Goal: Contribute content: Contribute content

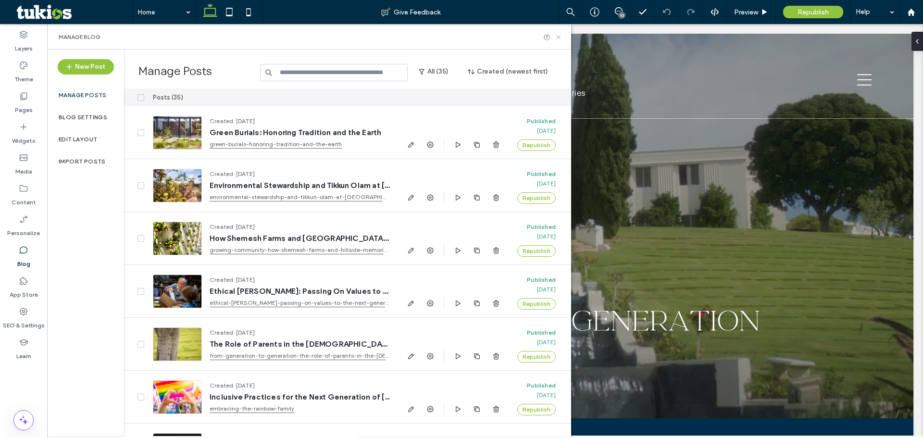
click at [561, 40] on icon at bounding box center [558, 37] width 7 height 7
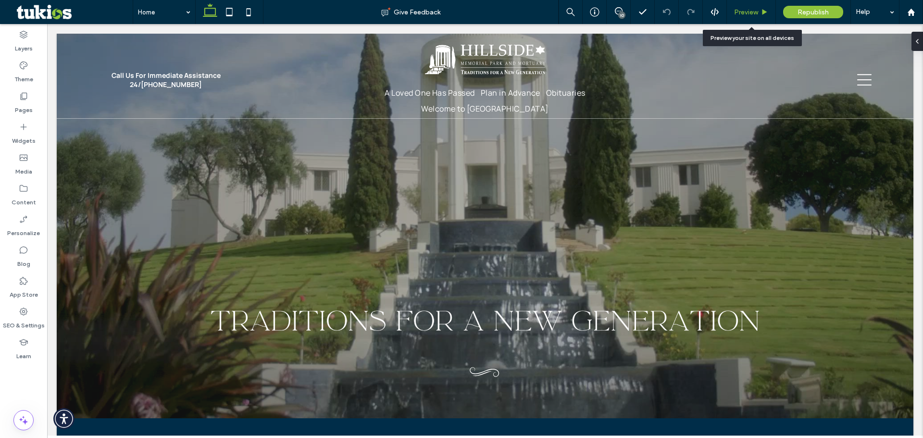
drag, startPoint x: 750, startPoint y: 16, endPoint x: 725, endPoint y: 4, distance: 27.3
click at [750, 16] on span "Preview" at bounding box center [746, 12] width 24 height 8
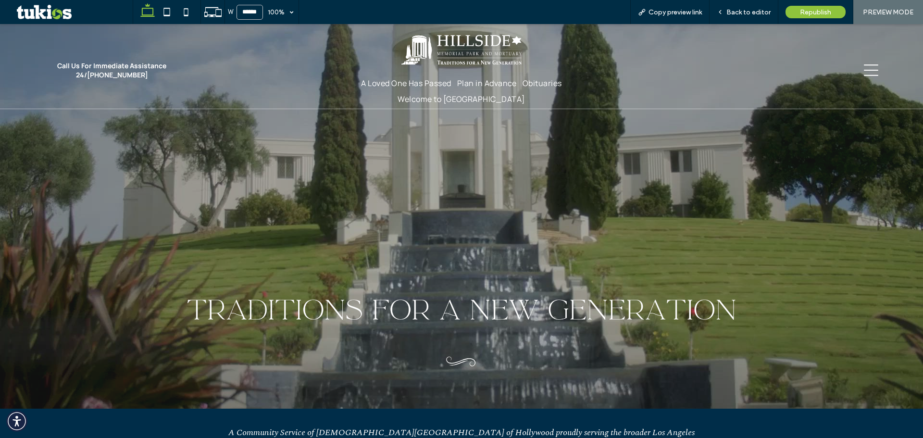
click at [866, 75] on icon at bounding box center [871, 70] width 14 height 12
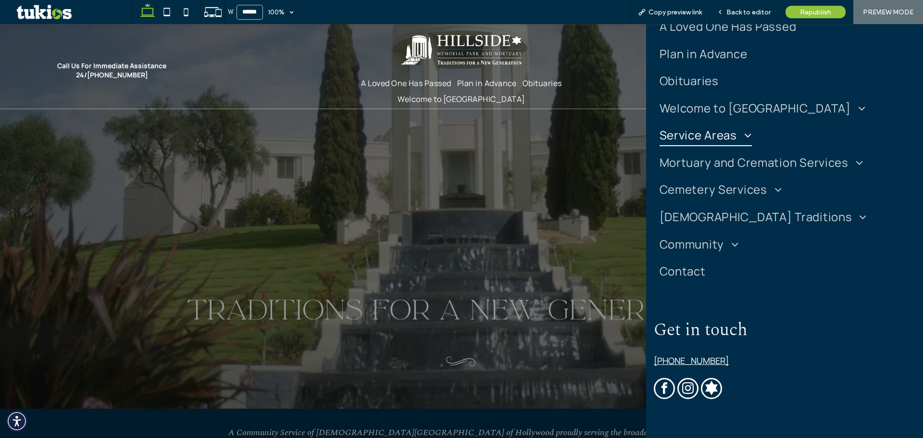
scroll to position [144, 0]
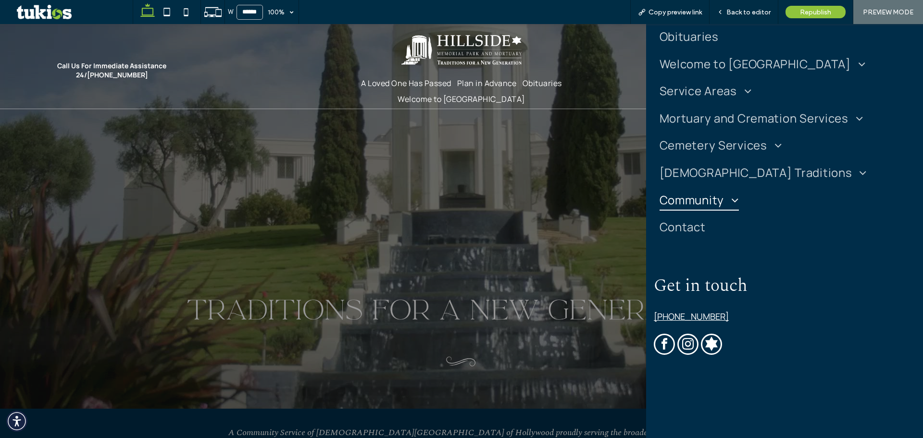
click at [704, 207] on span "Community" at bounding box center [699, 200] width 79 height 23
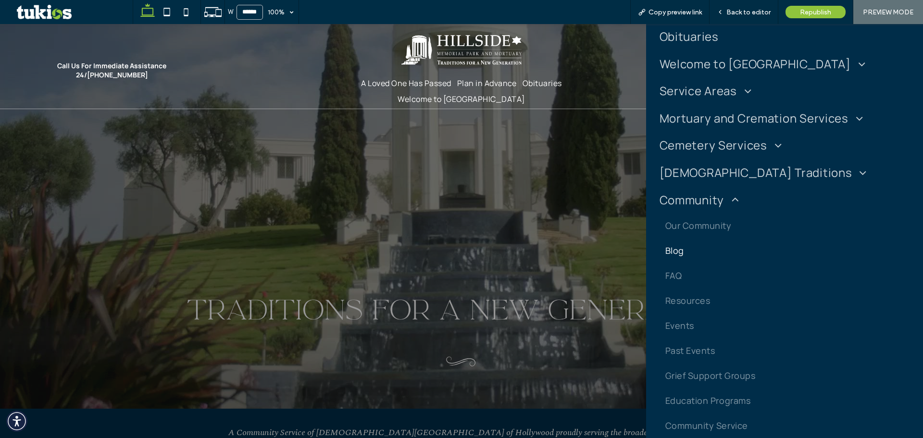
click at [679, 247] on span "Blog" at bounding box center [675, 251] width 19 height 12
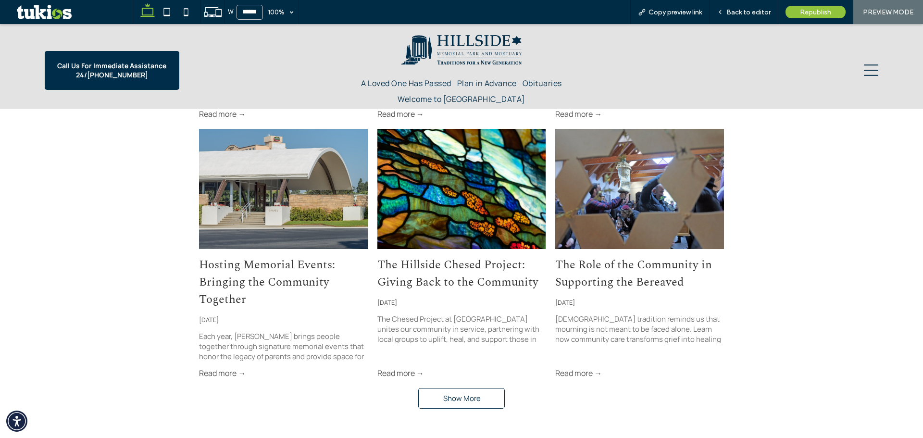
scroll to position [1010, 0]
click at [455, 388] on span "Show More" at bounding box center [462, 398] width 38 height 20
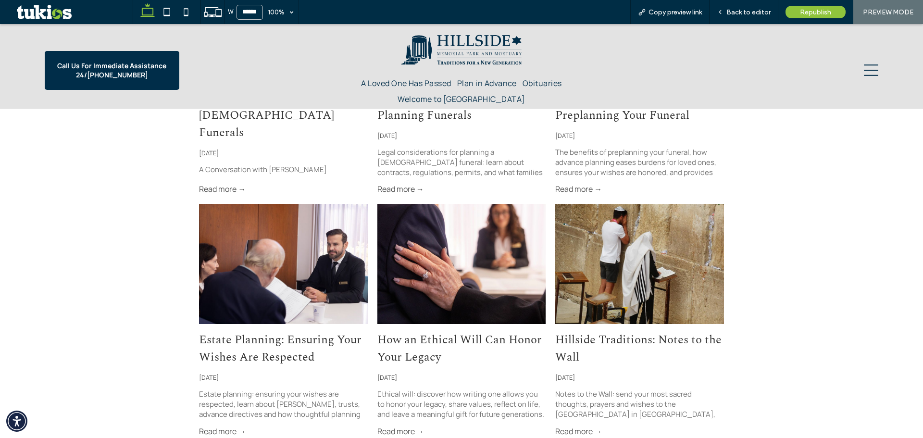
scroll to position [1731, 0]
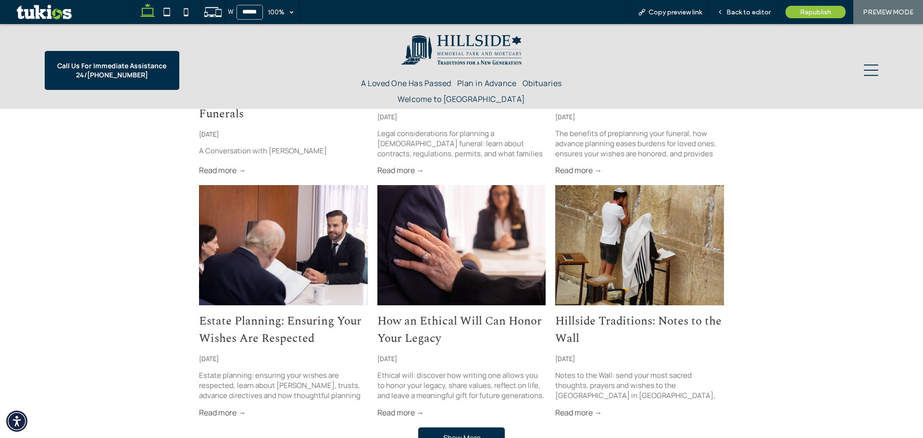
click at [451, 428] on span "Show More" at bounding box center [462, 438] width 38 height 20
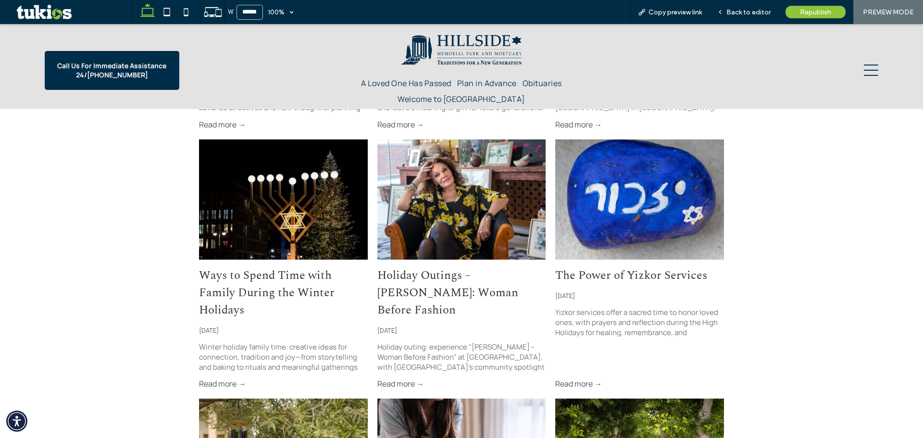
scroll to position [2020, 0]
click at [744, 16] on span "Back to editor" at bounding box center [749, 12] width 44 height 8
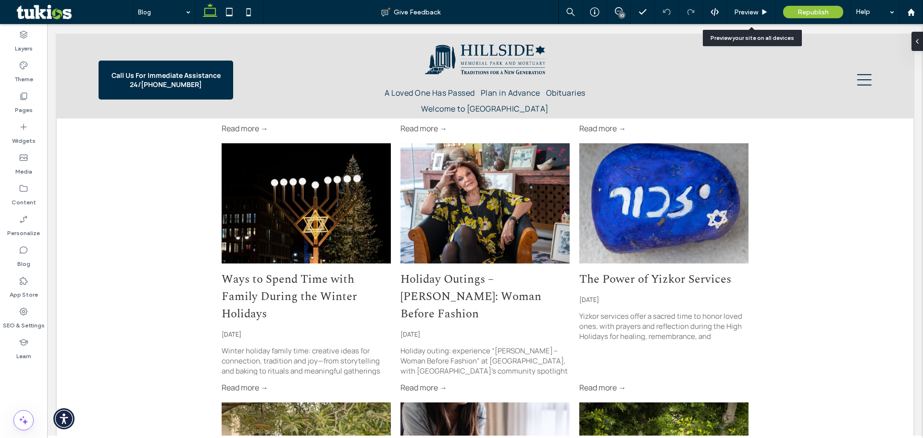
scroll to position [2016, 0]
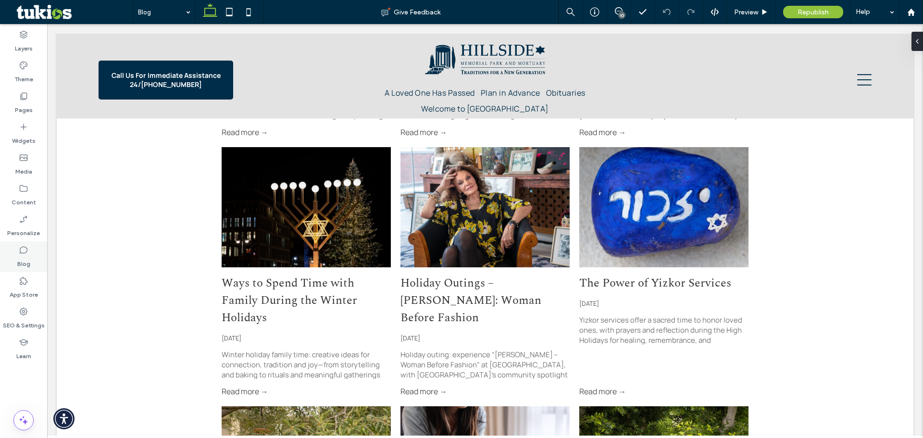
click at [22, 261] on label "Blog" at bounding box center [23, 261] width 13 height 13
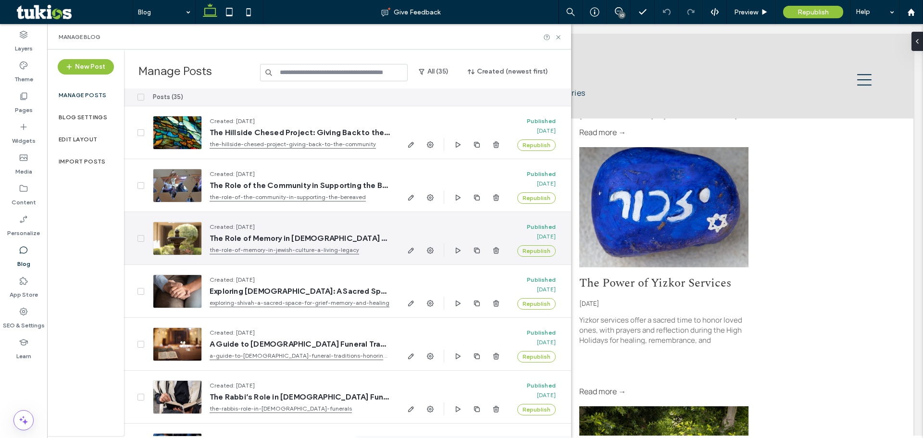
scroll to position [577, 0]
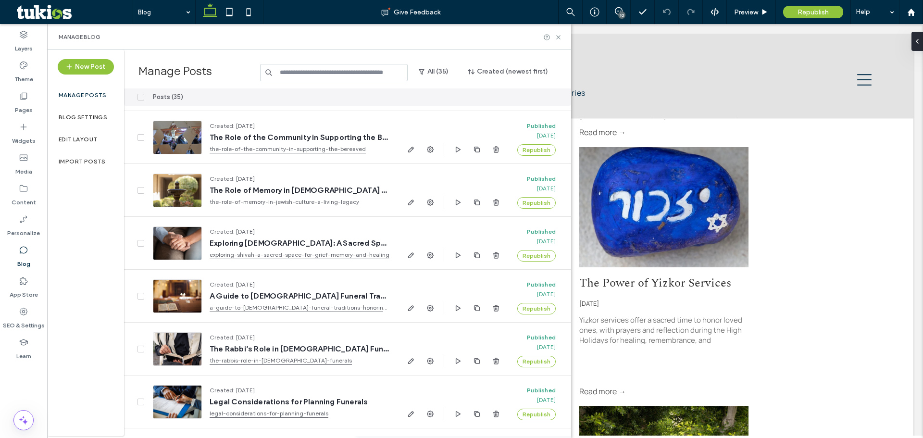
click at [302, 66] on input at bounding box center [334, 72] width 148 height 17
paste input "**********"
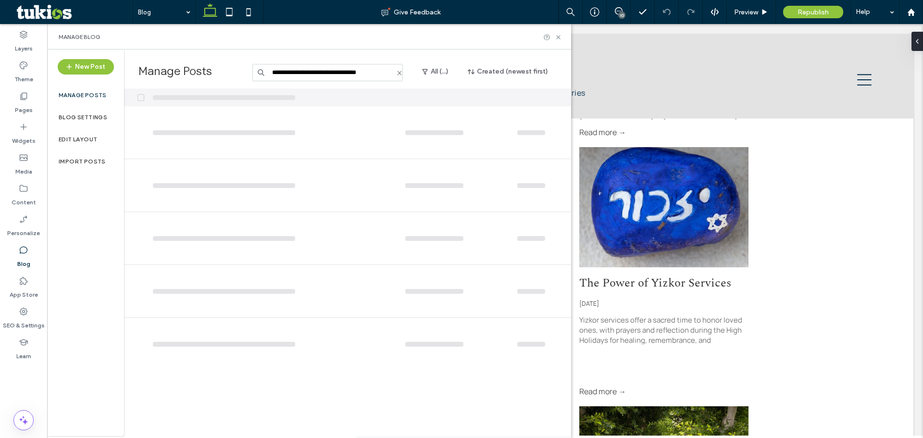
scroll to position [0, 0]
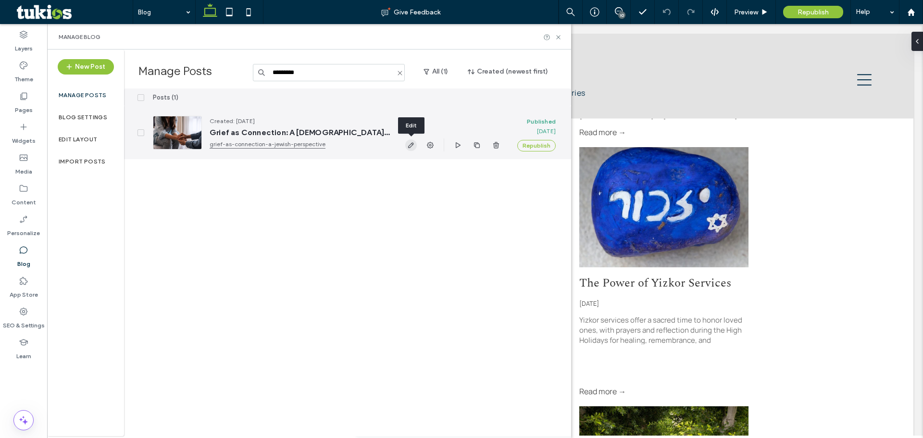
type input "********"
click at [410, 146] on icon "button" at bounding box center [411, 145] width 8 height 8
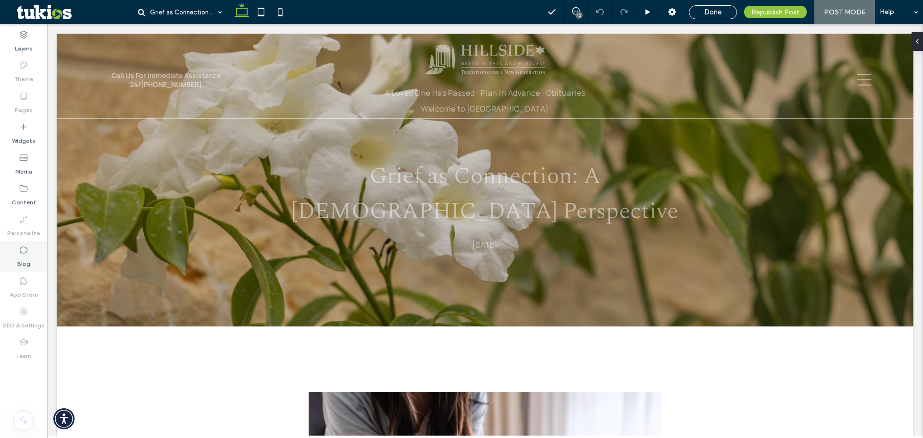
click at [13, 250] on div "Blog" at bounding box center [23, 256] width 47 height 31
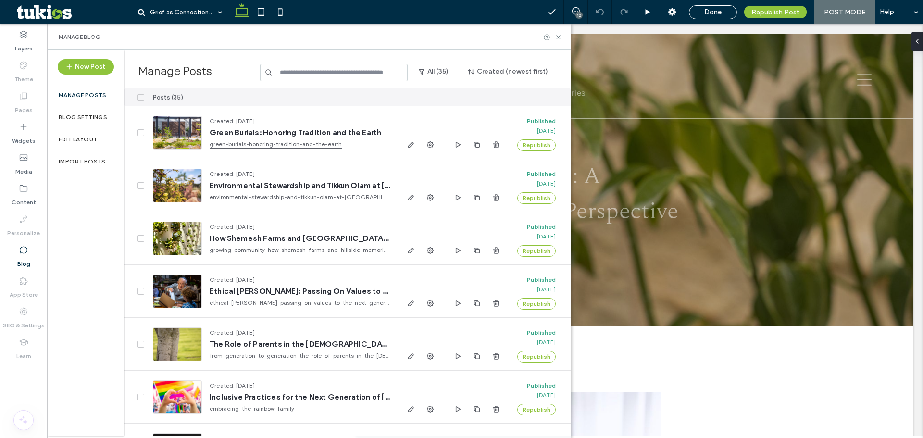
click at [352, 74] on input at bounding box center [334, 72] width 148 height 17
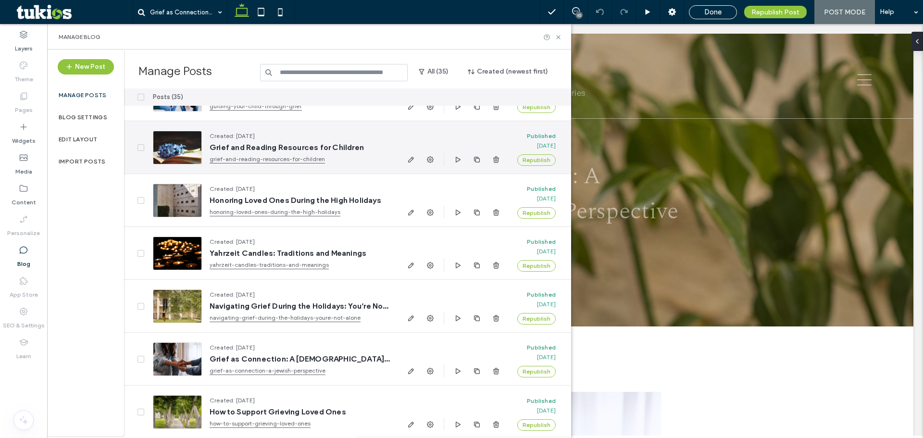
scroll to position [1527, 0]
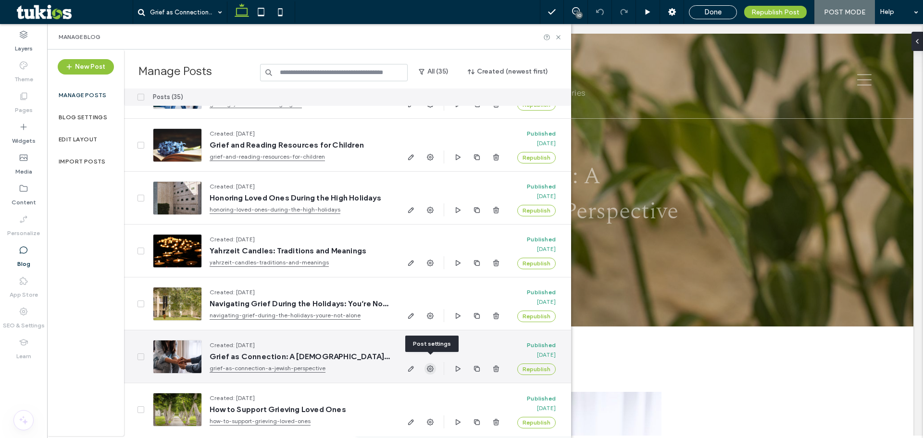
click at [429, 365] on icon "button" at bounding box center [431, 369] width 8 height 8
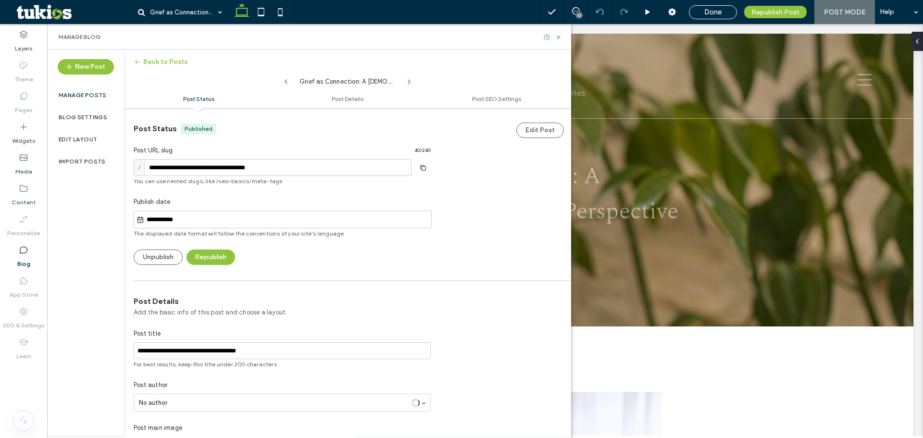
scroll to position [0, 0]
click at [305, 165] on input "**********" at bounding box center [273, 167] width 278 height 17
click at [227, 252] on button "Republish" at bounding box center [211, 257] width 49 height 15
click at [781, 7] on div "Republish Post" at bounding box center [776, 12] width 63 height 13
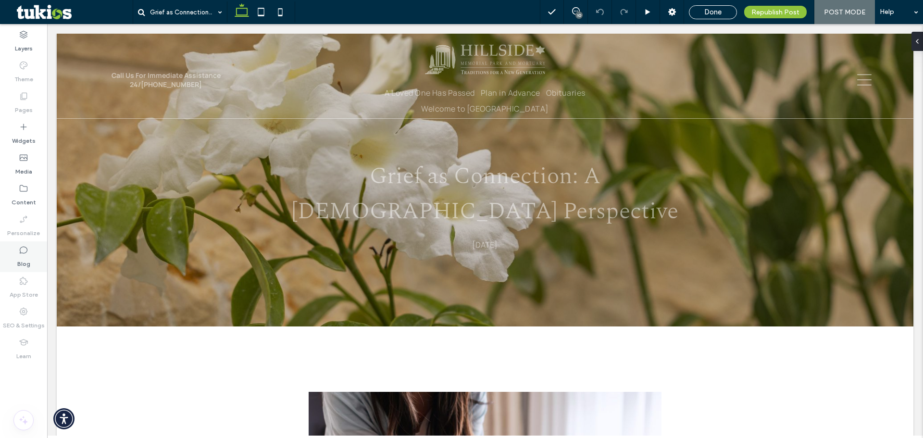
click at [24, 255] on label "Blog" at bounding box center [23, 261] width 13 height 13
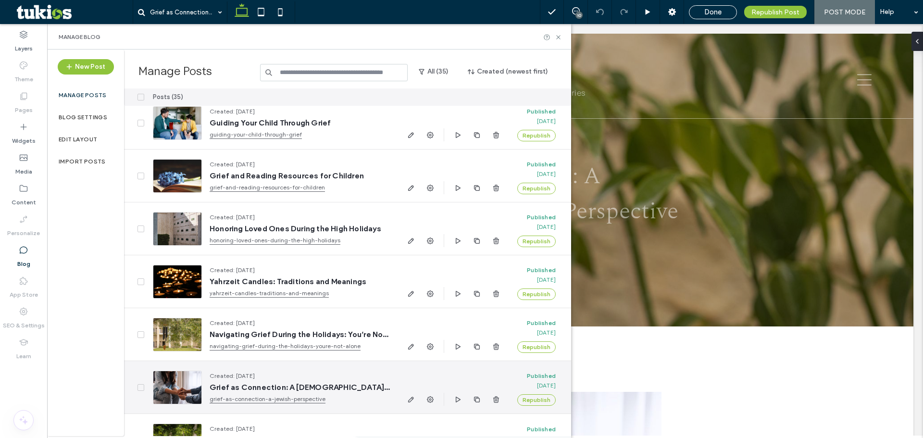
scroll to position [1527, 0]
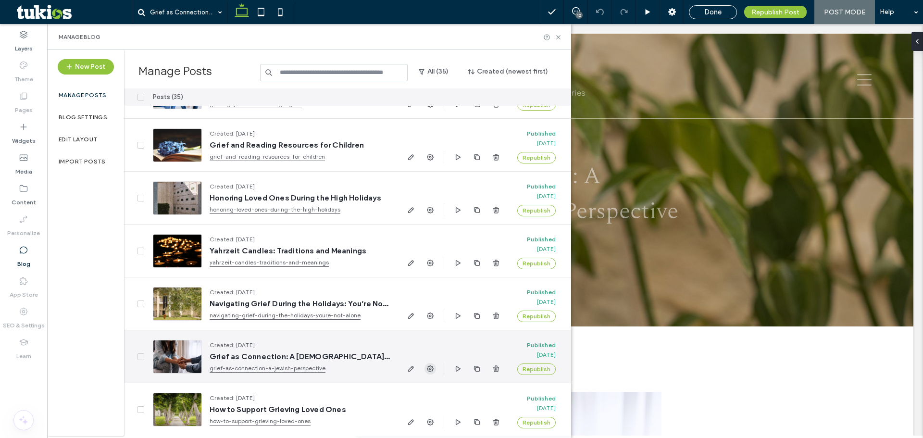
click at [429, 365] on icon "button" at bounding box center [431, 369] width 8 height 8
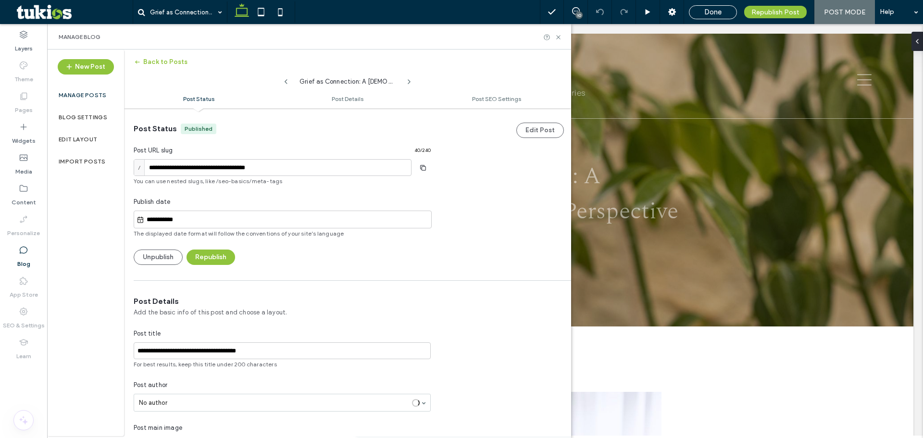
scroll to position [0, 0]
click at [725, 14] on div "Done" at bounding box center [713, 12] width 47 height 9
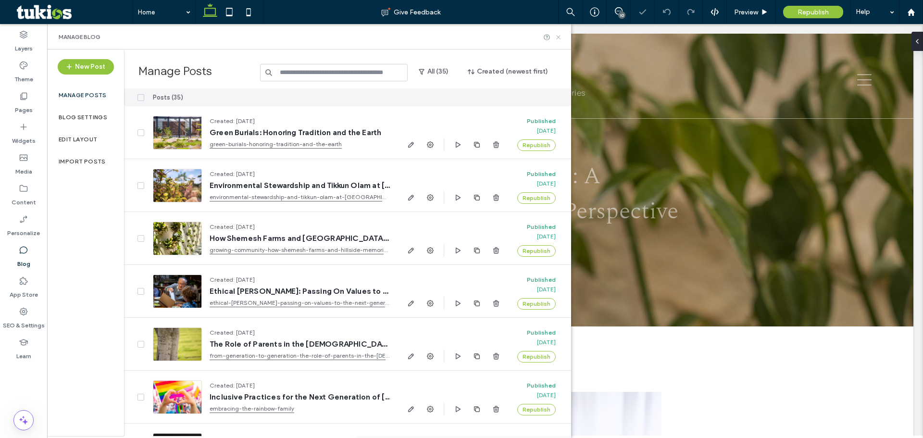
click at [556, 38] on icon at bounding box center [558, 37] width 7 height 7
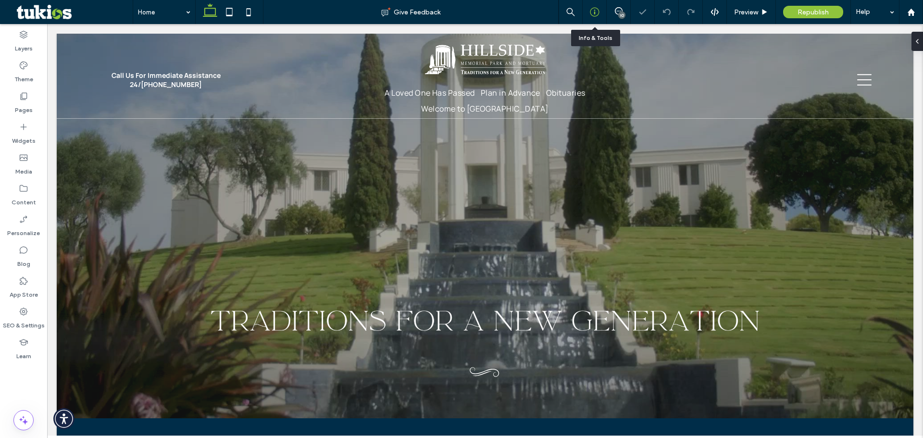
click at [595, 14] on use at bounding box center [594, 12] width 9 height 9
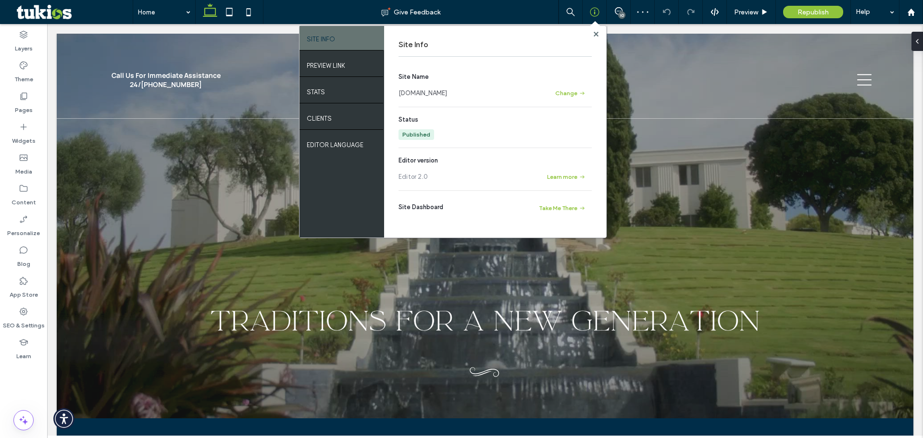
click at [447, 95] on link "[DOMAIN_NAME]" at bounding box center [423, 93] width 49 height 10
